Goal: Task Accomplishment & Management: Manage account settings

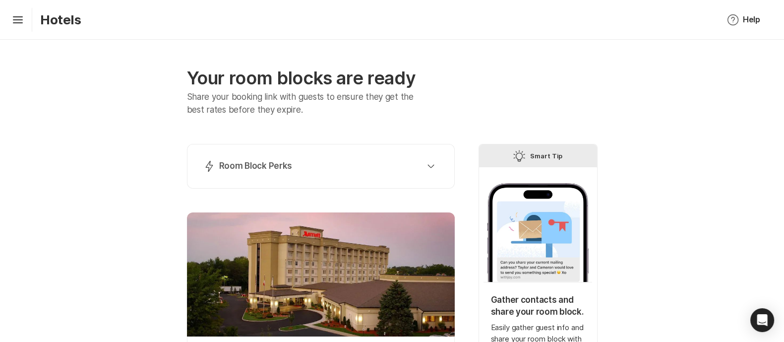
click at [337, 182] on div "Lightning Bolt Room Block Perks Perk 1: 40% Nights Filled Send thank you notes …" at bounding box center [321, 166] width 268 height 45
click at [342, 167] on div "Lightning Bolt Room Block Perks" at bounding box center [318, 166] width 231 height 12
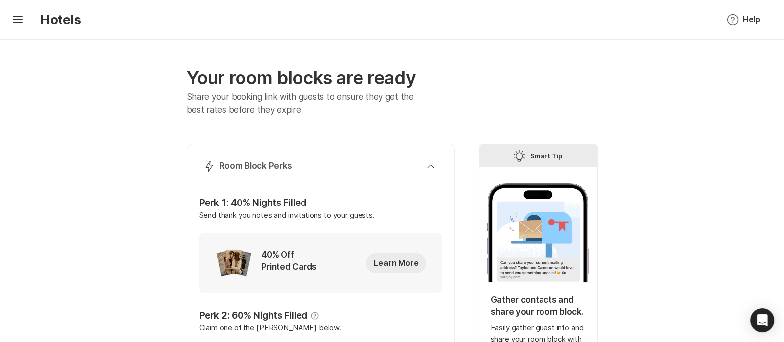
click at [50, 27] on p "Hotels" at bounding box center [60, 19] width 41 height 15
click at [16, 19] on icon at bounding box center [18, 18] width 10 height 4
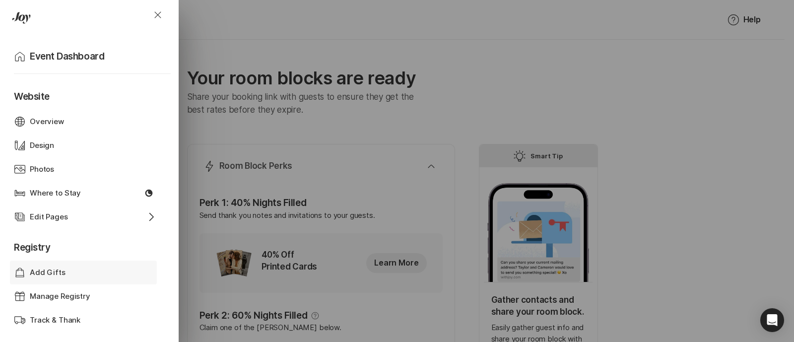
click at [59, 274] on p "Add Gifts" at bounding box center [48, 272] width 36 height 11
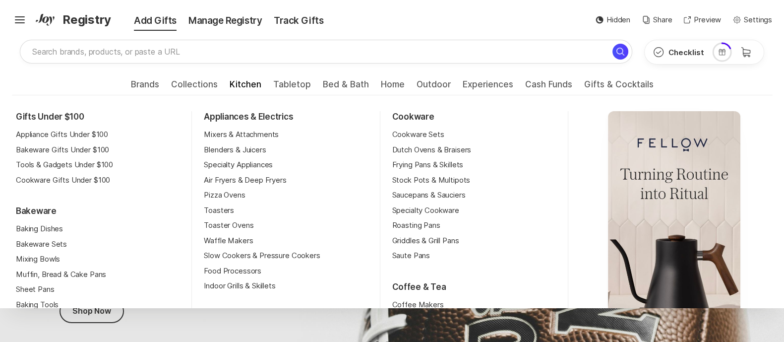
scroll to position [45, 0]
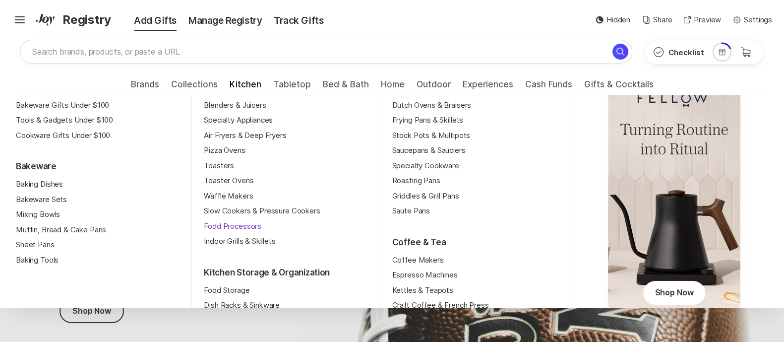
click at [226, 227] on link "Food Processors" at bounding box center [233, 226] width 58 height 11
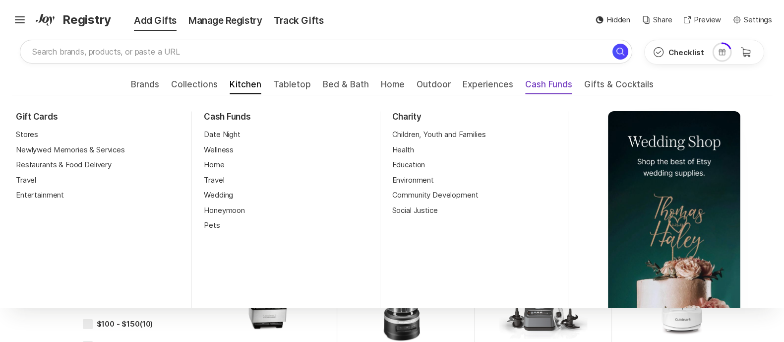
click at [547, 88] on span "Cash Funds" at bounding box center [548, 87] width 47 height 16
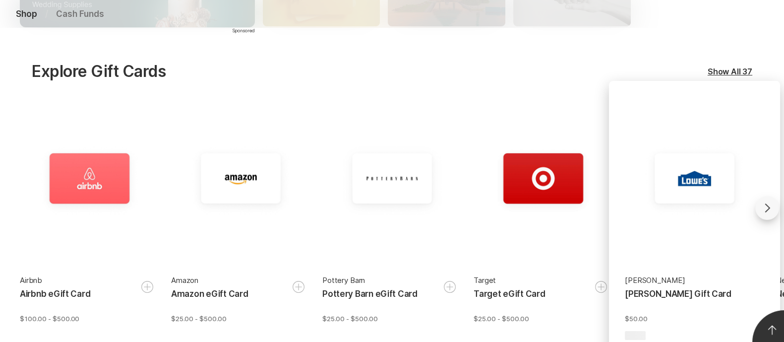
scroll to position [242, 0]
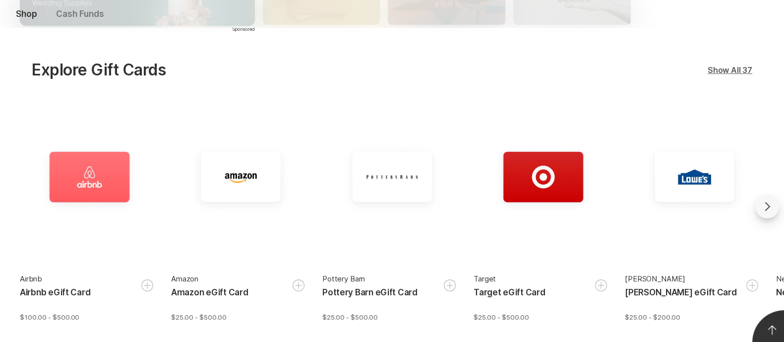
click at [740, 68] on div "Show All 37" at bounding box center [730, 70] width 45 height 12
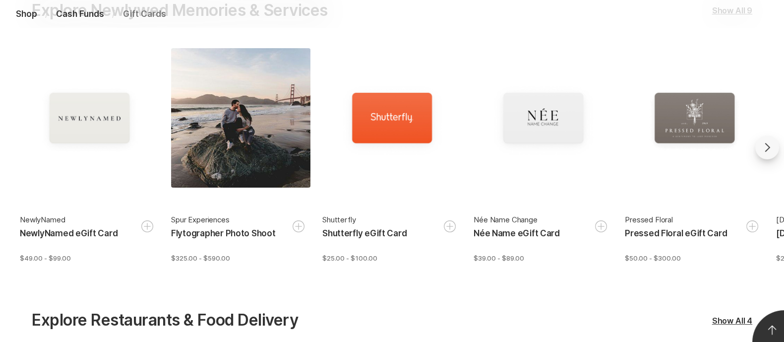
scroll to position [296, 0]
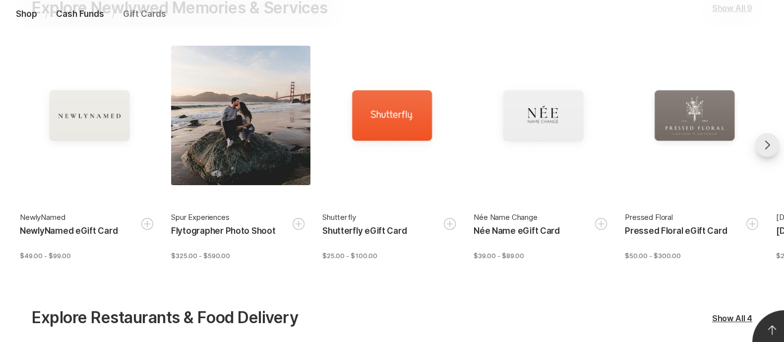
click at [766, 147] on icon "Go forward" at bounding box center [768, 145] width 12 height 12
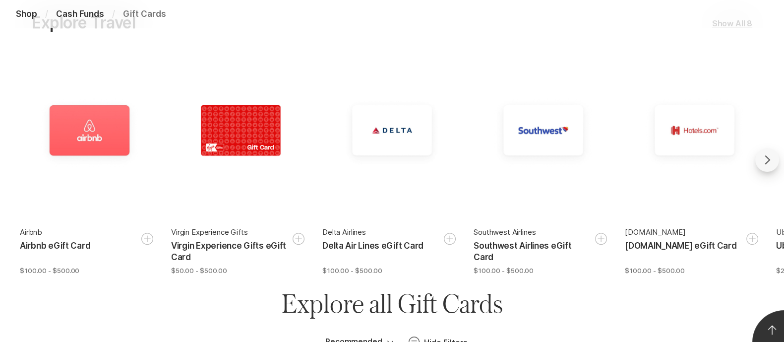
scroll to position [900, 0]
click at [765, 155] on icon "Go forward" at bounding box center [768, 160] width 12 height 12
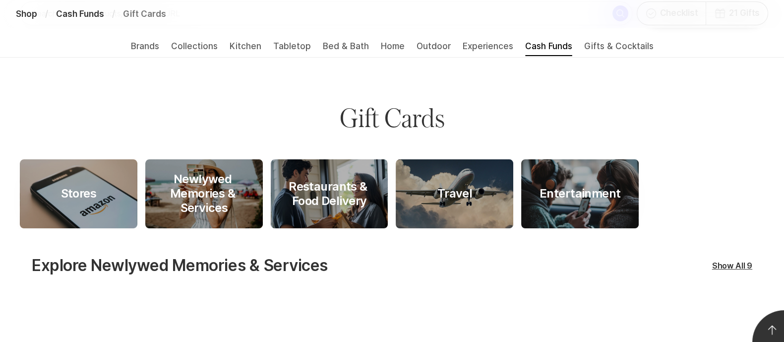
scroll to position [0, 0]
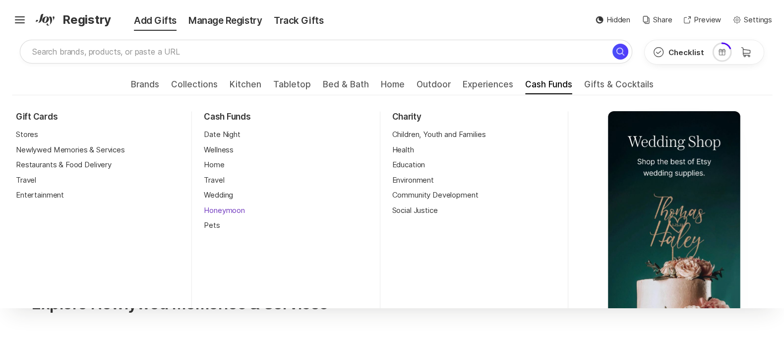
click at [227, 210] on link "Honeymoon" at bounding box center [224, 210] width 41 height 11
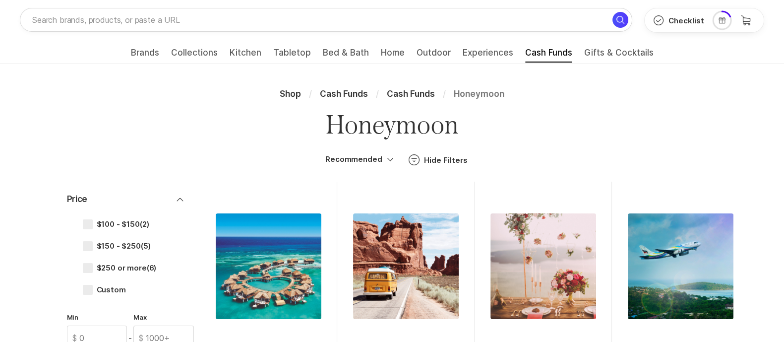
scroll to position [31, 0]
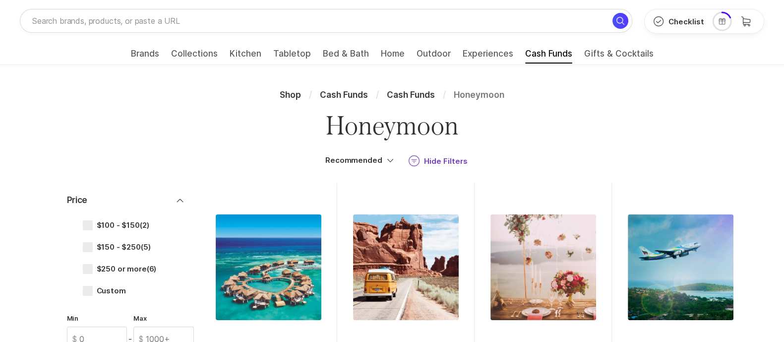
click at [414, 161] on icon "Filter" at bounding box center [414, 161] width 12 height 12
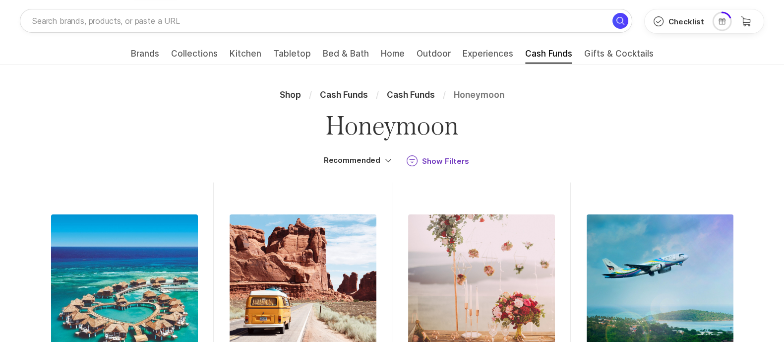
click at [414, 161] on icon "Filter" at bounding box center [412, 161] width 12 height 12
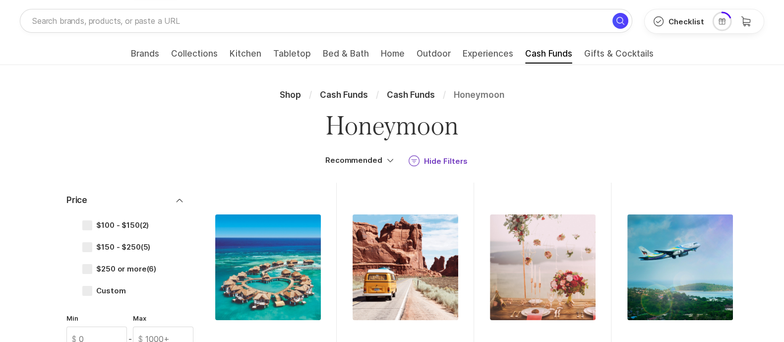
click at [414, 161] on icon "Filter" at bounding box center [414, 161] width 12 height 12
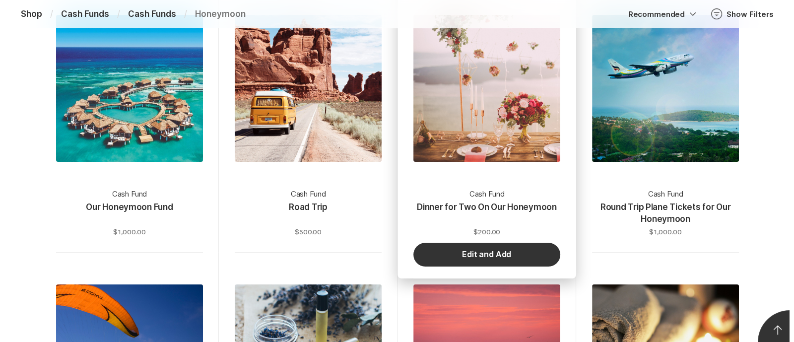
scroll to position [252, 0]
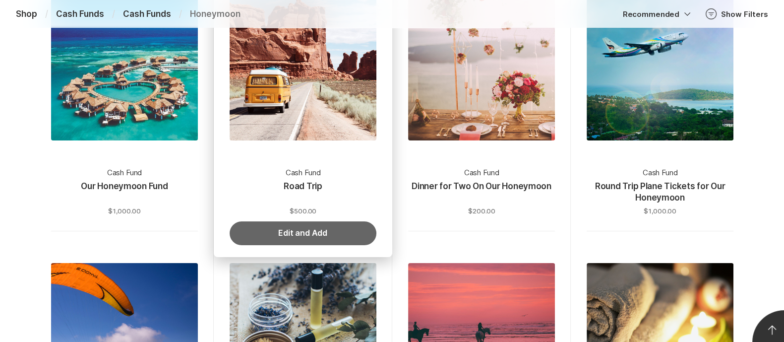
click at [300, 236] on button "Edit and Add" at bounding box center [303, 233] width 147 height 24
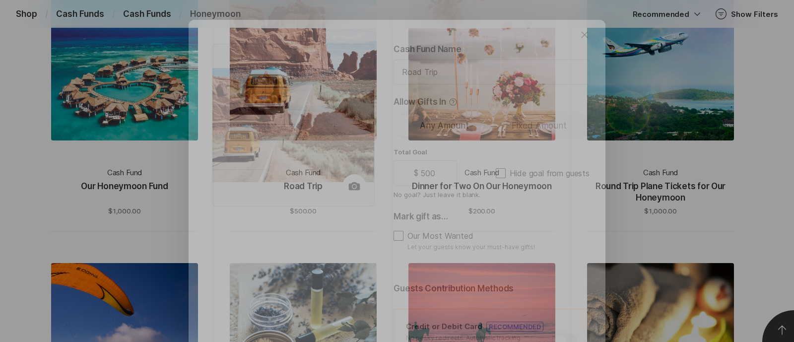
type textarea "x"
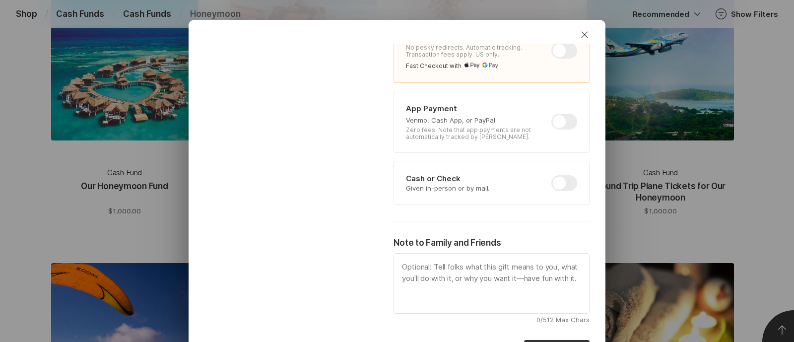
scroll to position [292, 0]
click at [551, 180] on div at bounding box center [564, 181] width 26 height 16
click at [551, 174] on input "checkbox" at bounding box center [551, 173] width 0 height 0
checkbox input "true"
type textarea "x"
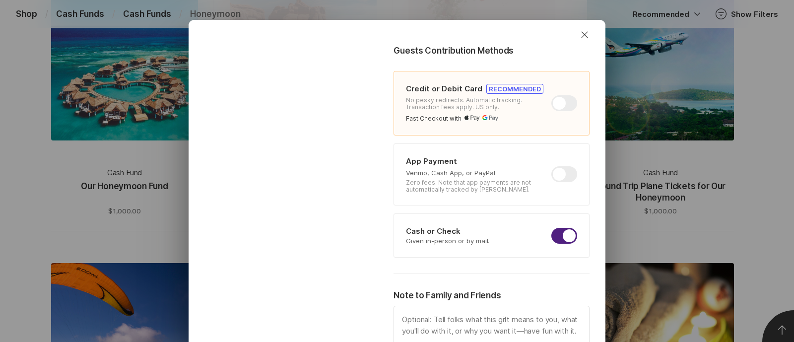
scroll to position [236, 0]
click at [551, 103] on div at bounding box center [564, 105] width 26 height 16
click at [551, 97] on input "checkbox" at bounding box center [551, 97] width 0 height 0
checkbox input "false"
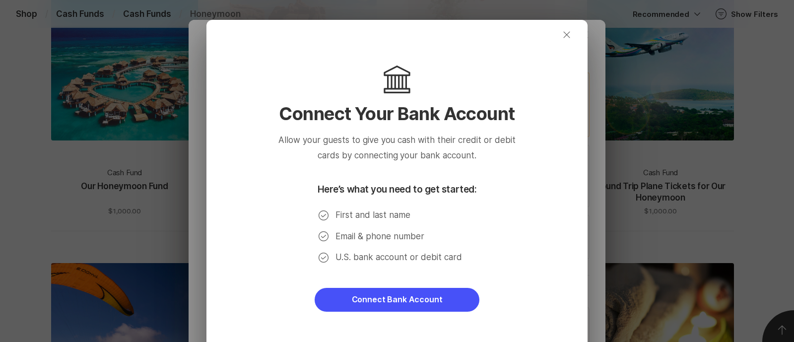
click at [563, 36] on icon "button" at bounding box center [566, 34] width 6 height 6
type textarea "x"
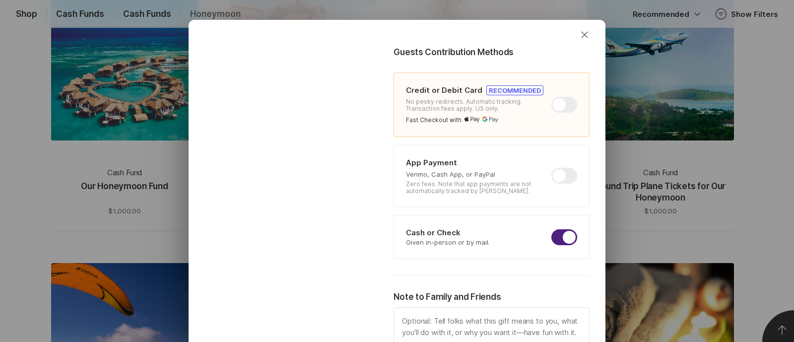
click at [551, 172] on div at bounding box center [564, 176] width 26 height 16
click at [551, 168] on input "checkbox" at bounding box center [551, 168] width 0 height 0
checkbox input "true"
type textarea "x"
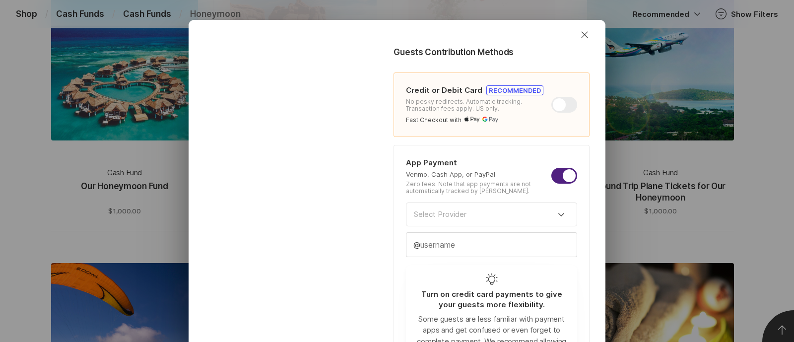
click at [551, 172] on div at bounding box center [564, 176] width 26 height 16
click at [551, 168] on input "checkbox" at bounding box center [551, 168] width 0 height 0
checkbox input "false"
type textarea "x"
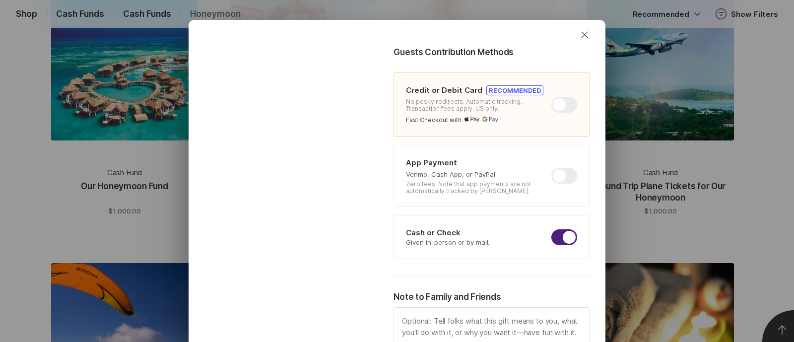
click at [551, 172] on div at bounding box center [564, 176] width 26 height 16
click at [551, 168] on input "checkbox" at bounding box center [551, 168] width 0 height 0
checkbox input "true"
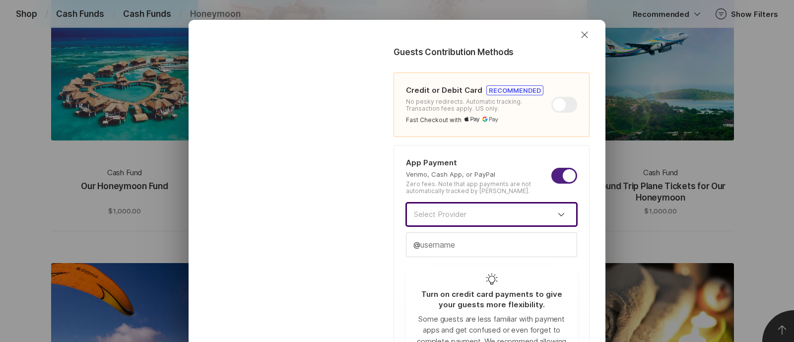
click at [488, 216] on input at bounding box center [491, 214] width 171 height 24
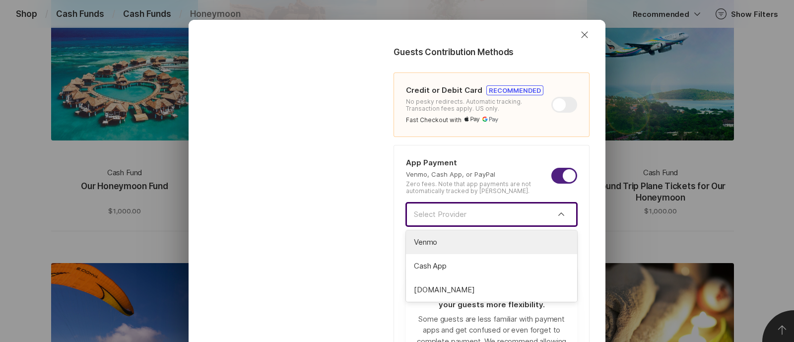
click at [477, 242] on span "Venmo" at bounding box center [491, 242] width 155 height 11
type textarea "x"
type input "Venmo"
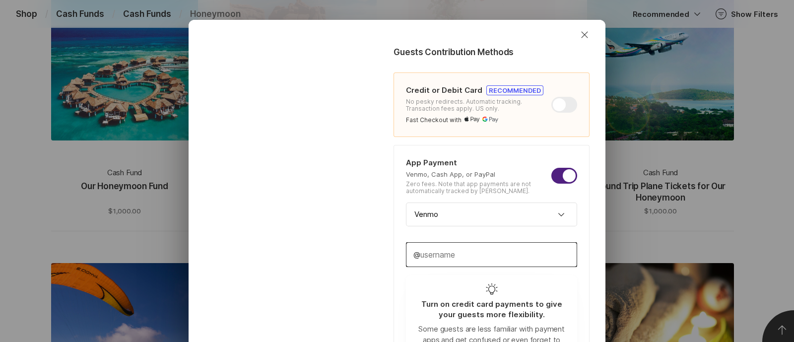
click at [477, 243] on input "text" at bounding box center [491, 255] width 170 height 24
click at [475, 248] on input "text" at bounding box center [491, 255] width 170 height 24
type textarea "x"
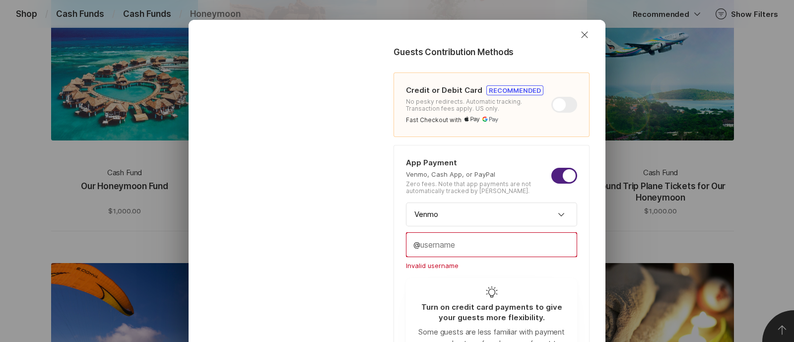
click at [369, 234] on div at bounding box center [292, 197] width 189 height 779
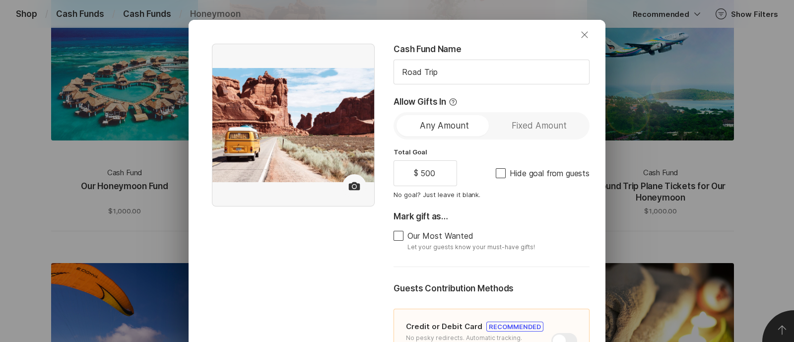
click at [579, 37] on icon "Close" at bounding box center [584, 35] width 12 height 12
checkbox input "false"
type textarea "x"
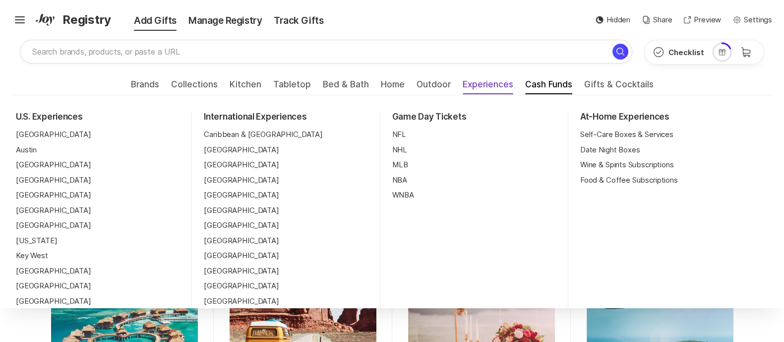
click at [486, 86] on span "Experiences" at bounding box center [488, 87] width 51 height 16
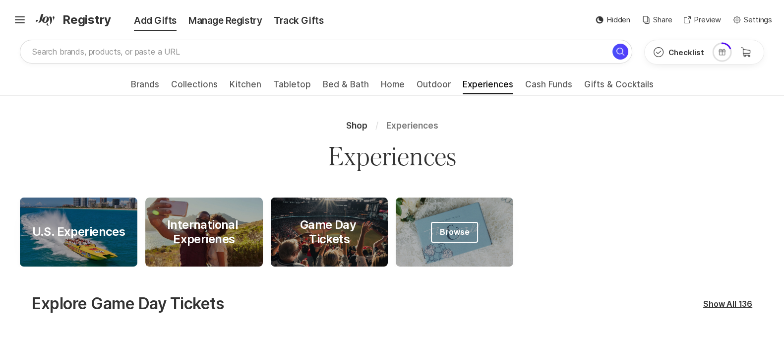
click at [458, 244] on div "At Home Experience" at bounding box center [455, 232] width 118 height 29
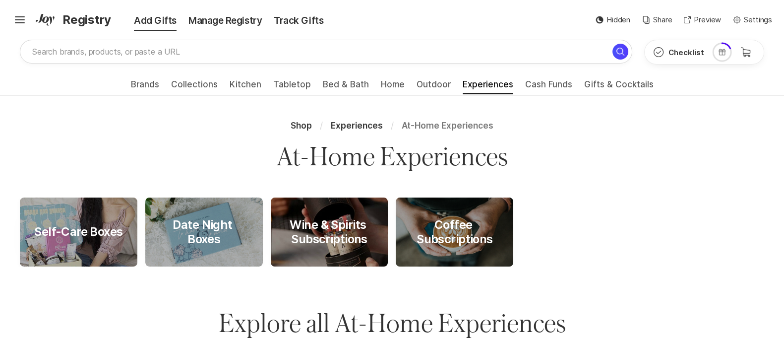
click at [398, 268] on div "Shop / Experiences / At-Home Experiences At-Home Experiences Self-Care Boxes Br…" at bounding box center [392, 209] width 784 height 194
